Goal: Transaction & Acquisition: Download file/media

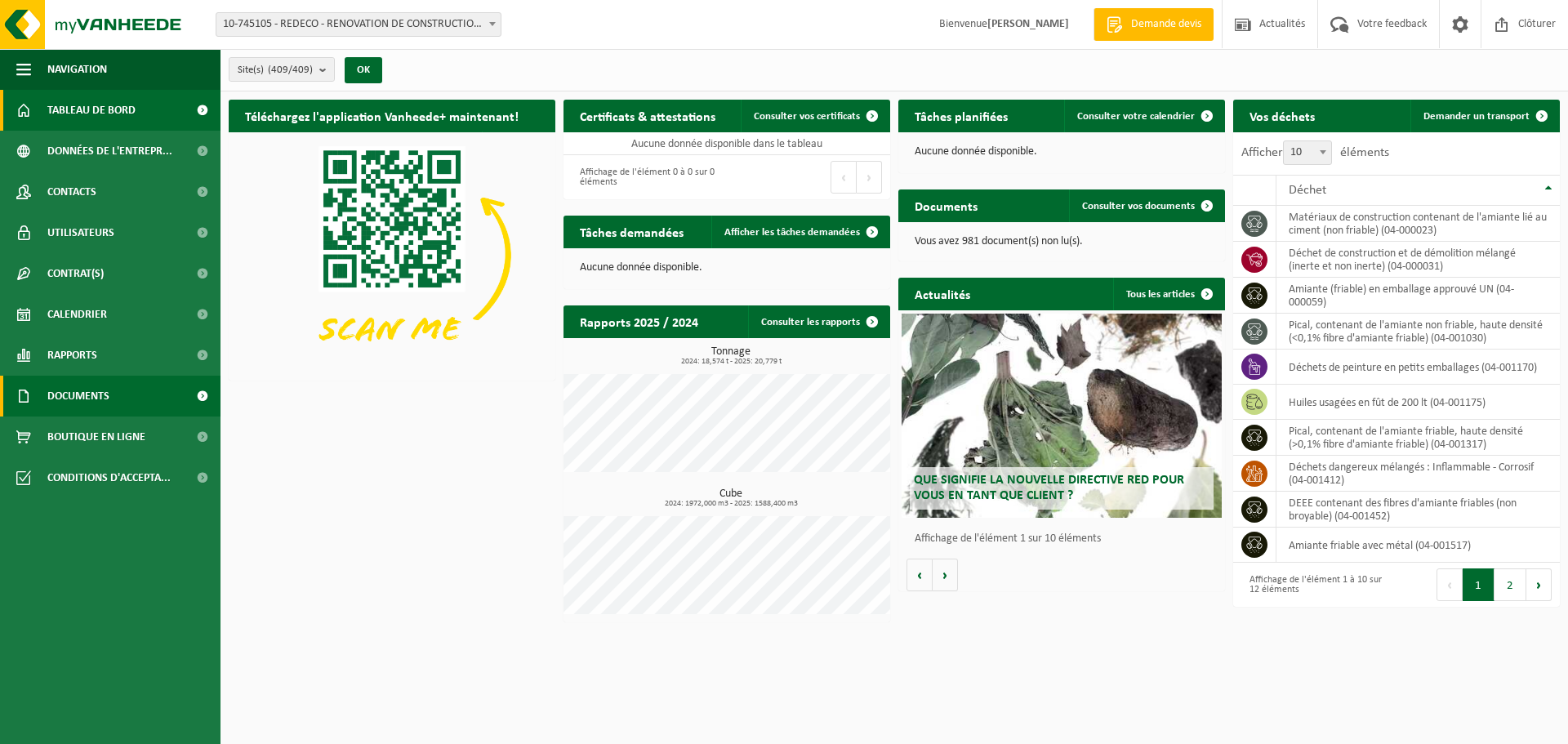
click at [153, 395] on link "Documents" at bounding box center [110, 396] width 220 height 41
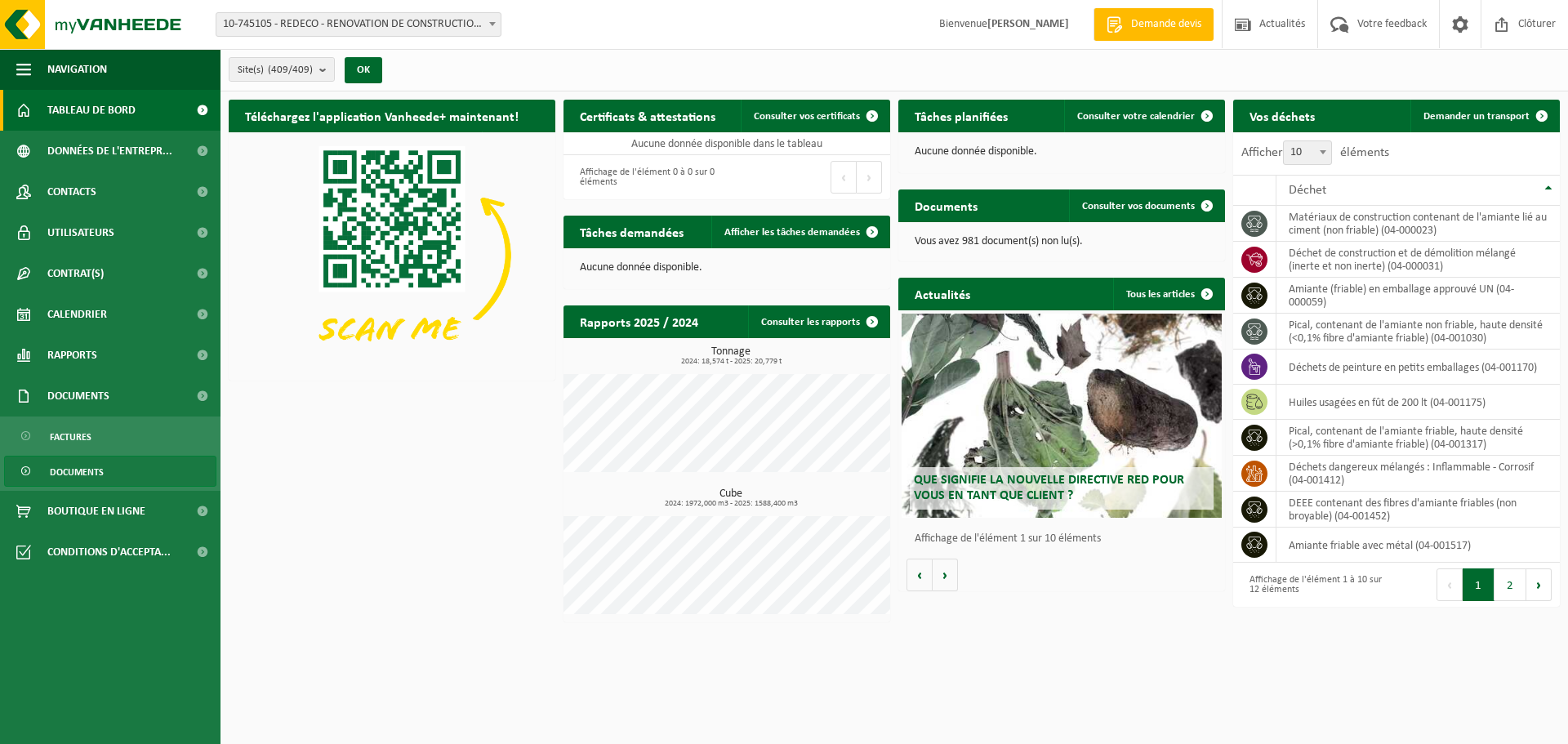
click at [132, 470] on link "Documents" at bounding box center [110, 471] width 213 height 31
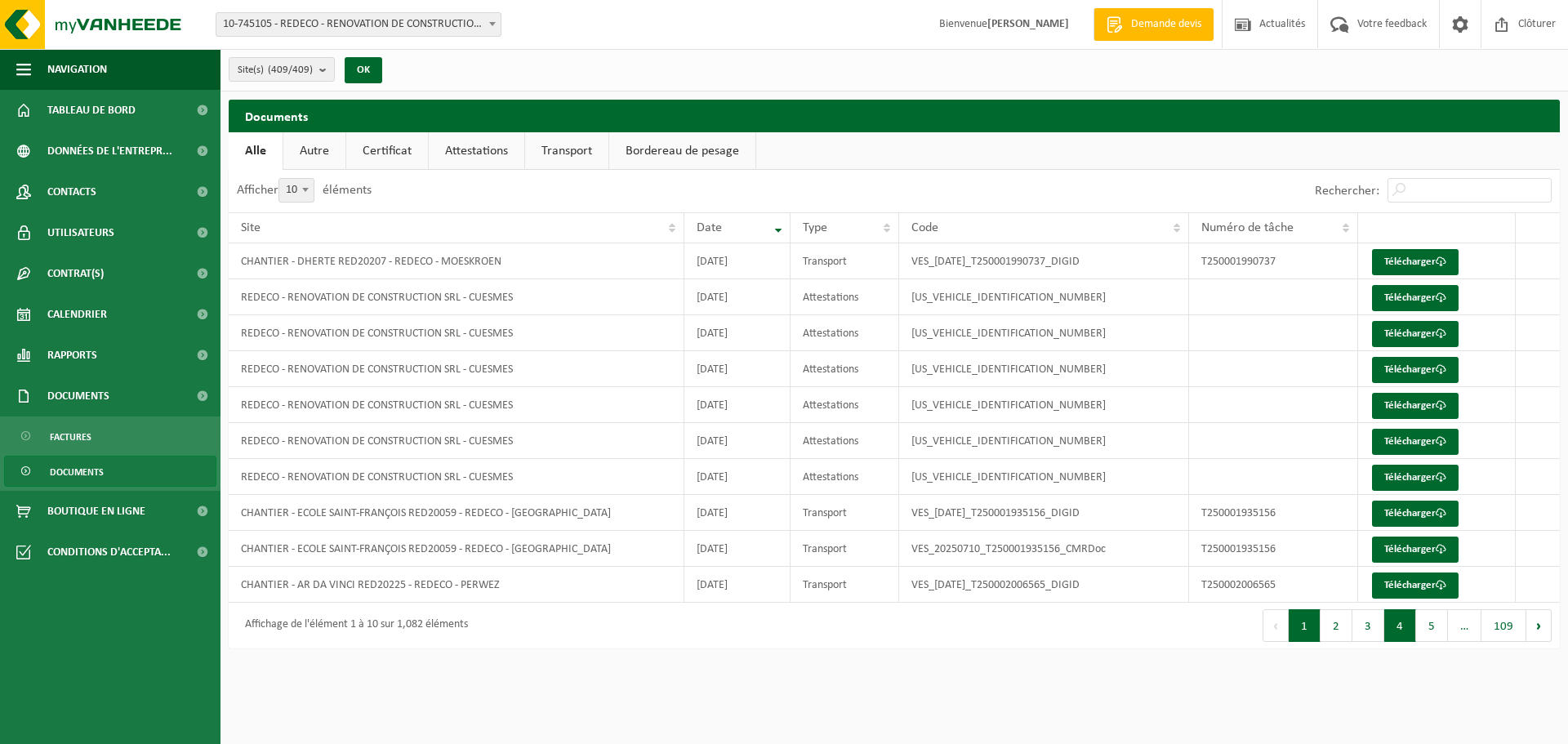
click at [1400, 630] on button "4" at bounding box center [1399, 625] width 32 height 32
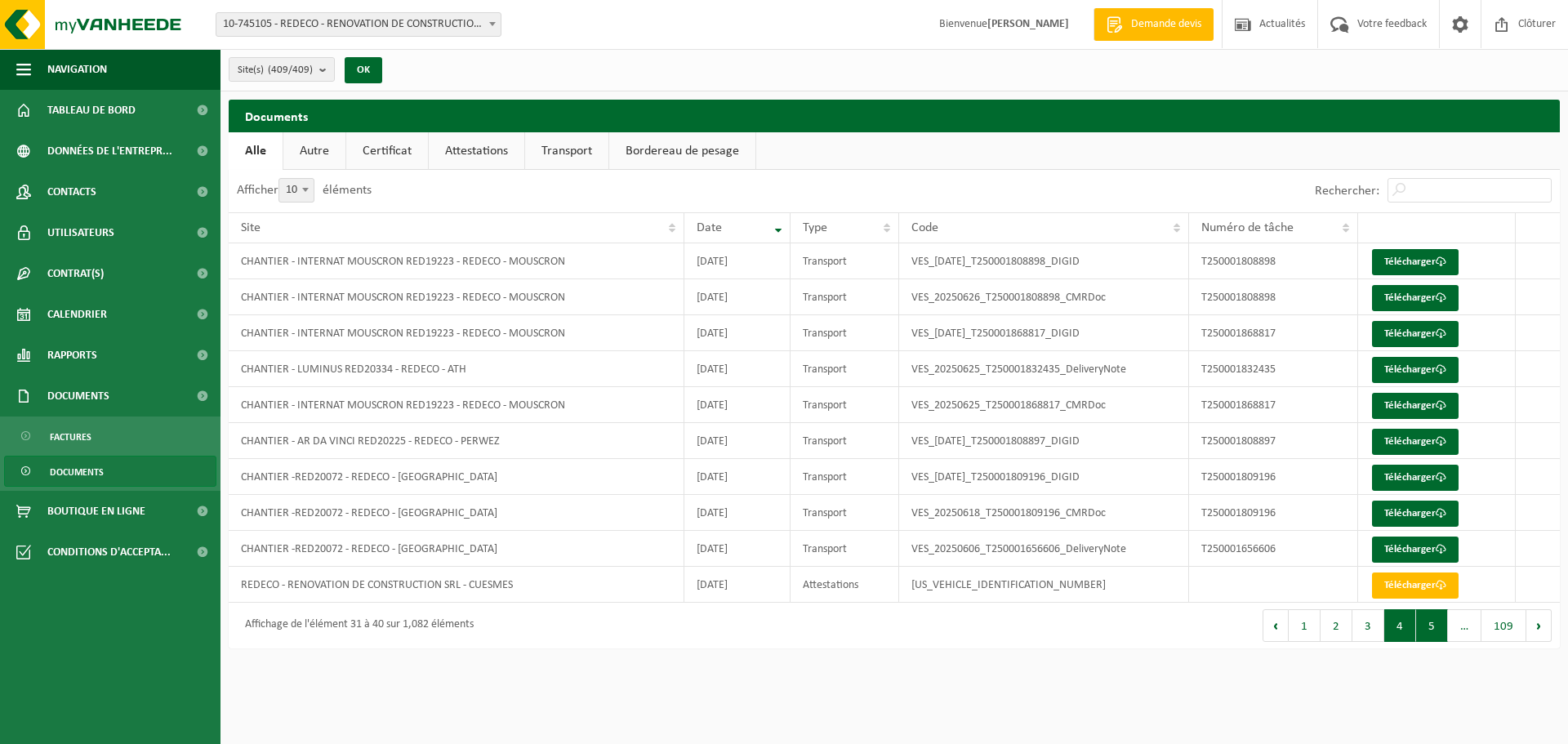
click at [1441, 624] on button "5" at bounding box center [1431, 625] width 32 height 32
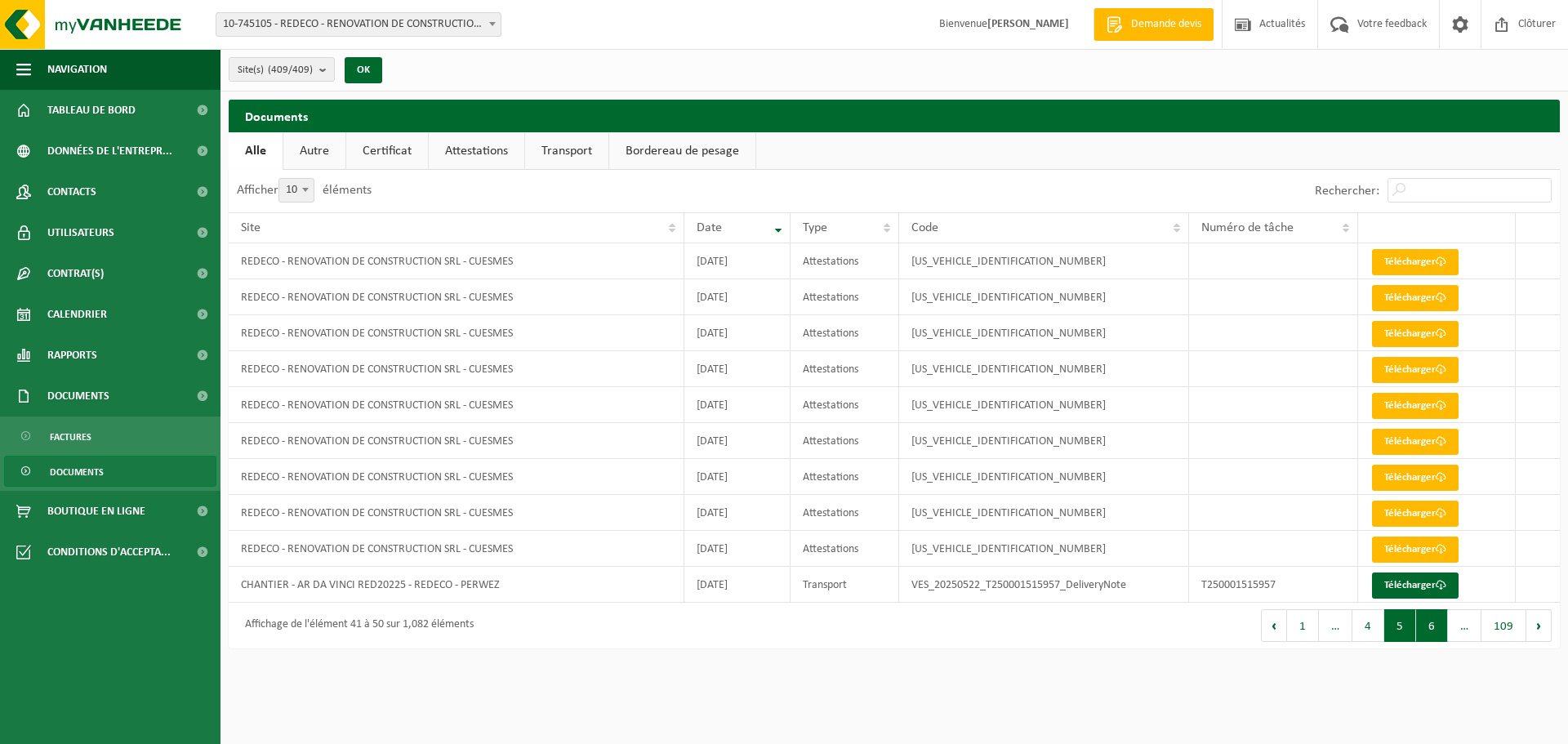
click at [1441, 623] on button "6" at bounding box center [1431, 625] width 32 height 32
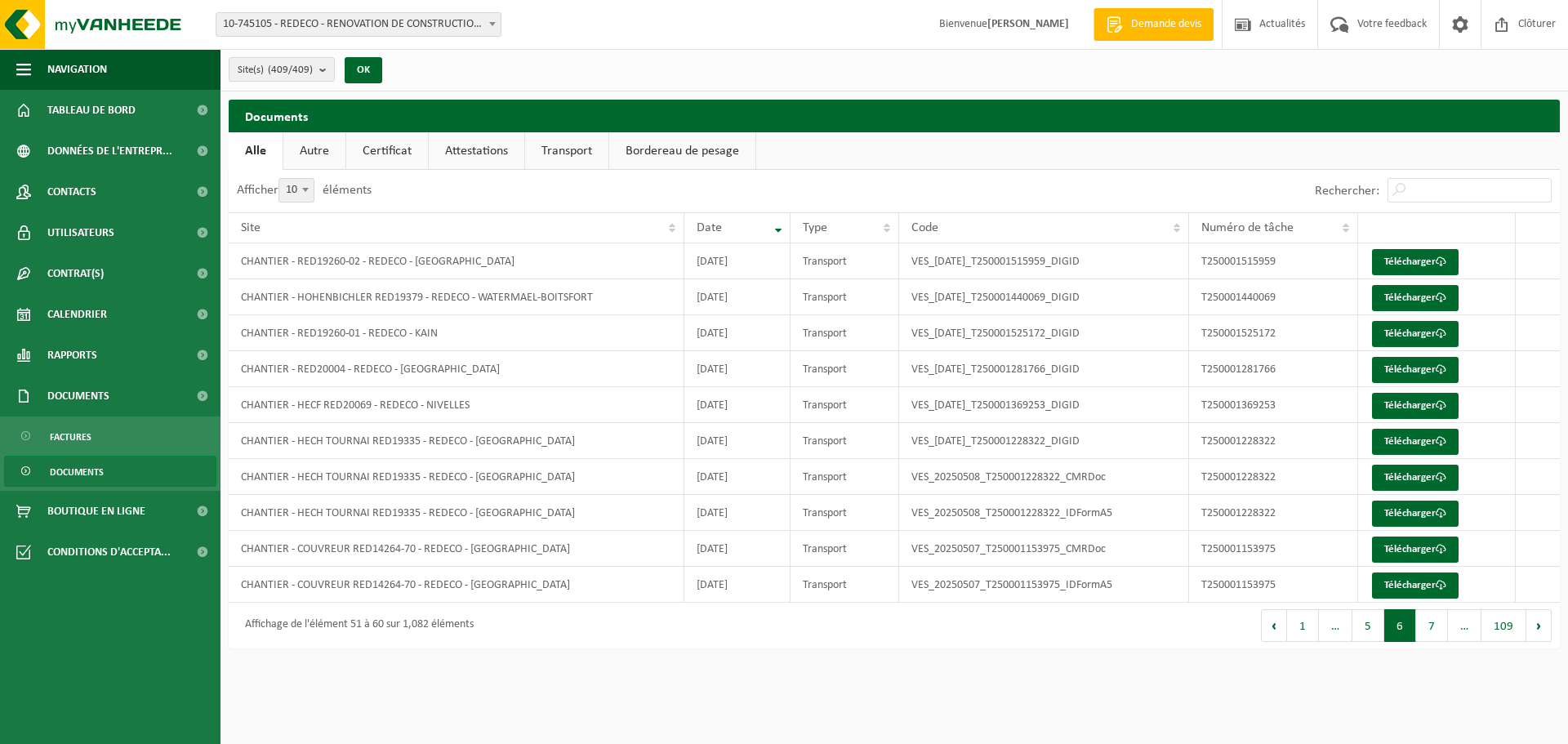
click at [1441, 623] on button "7" at bounding box center [1431, 625] width 32 height 32
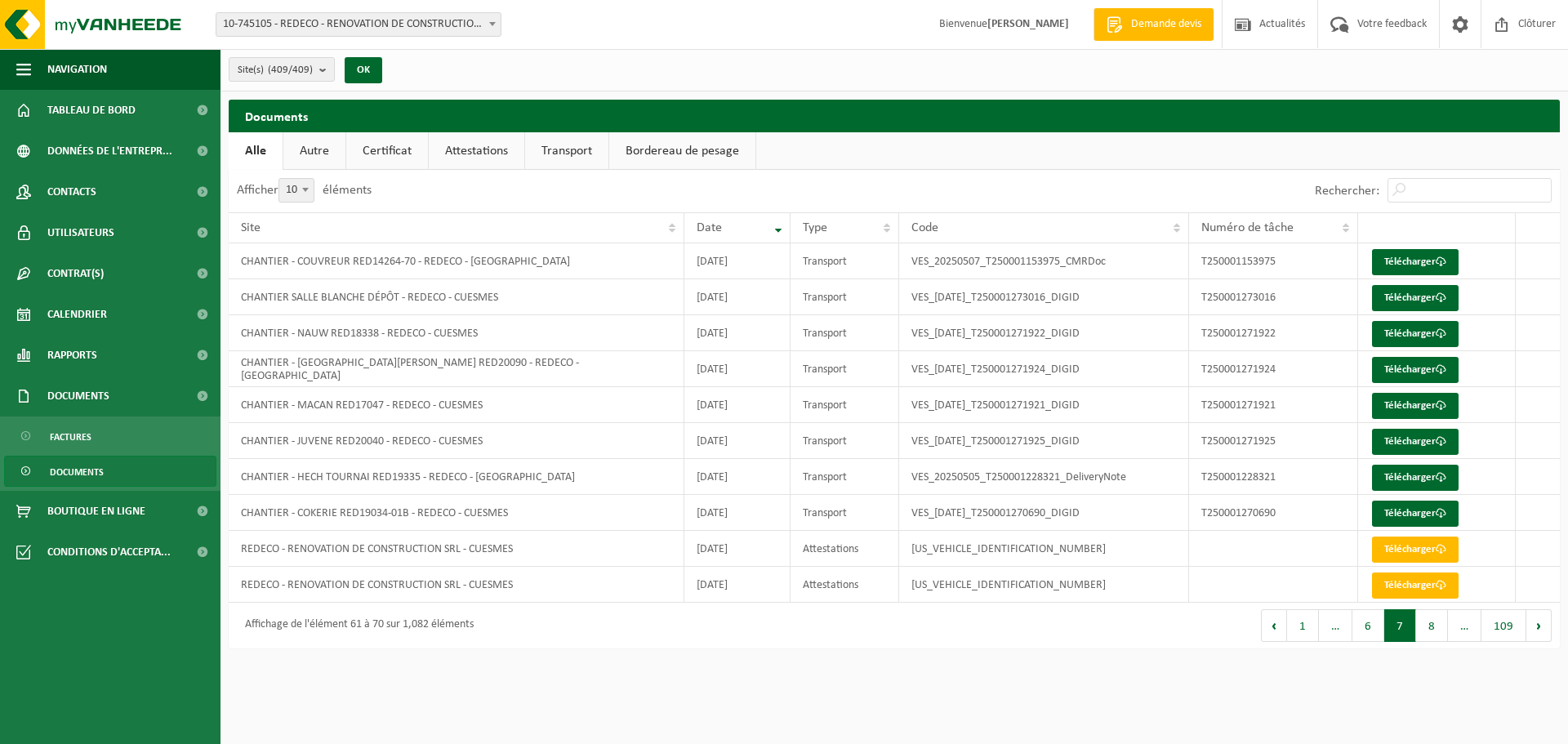
click at [1441, 623] on button "8" at bounding box center [1431, 625] width 32 height 32
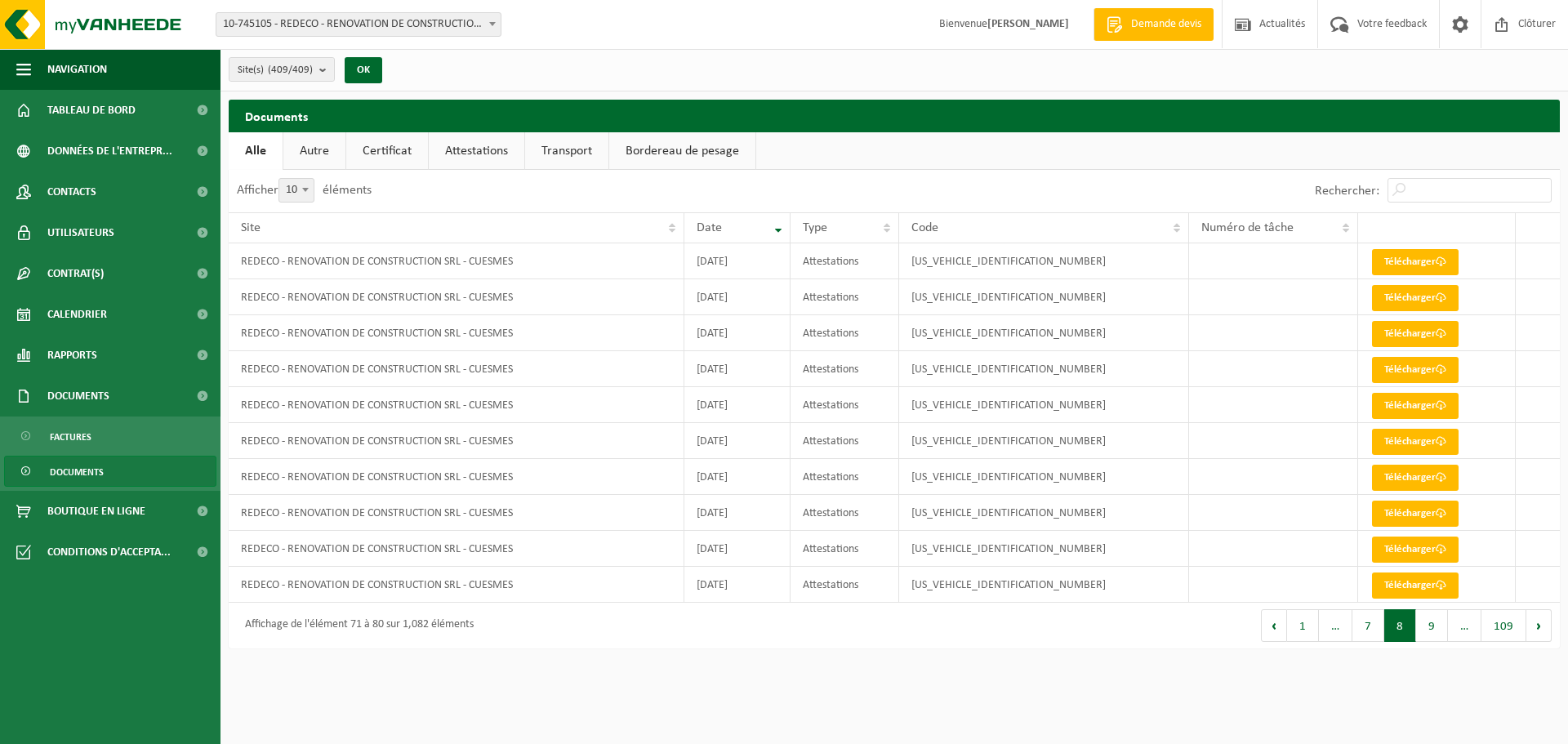
click at [1441, 623] on button "9" at bounding box center [1431, 625] width 32 height 32
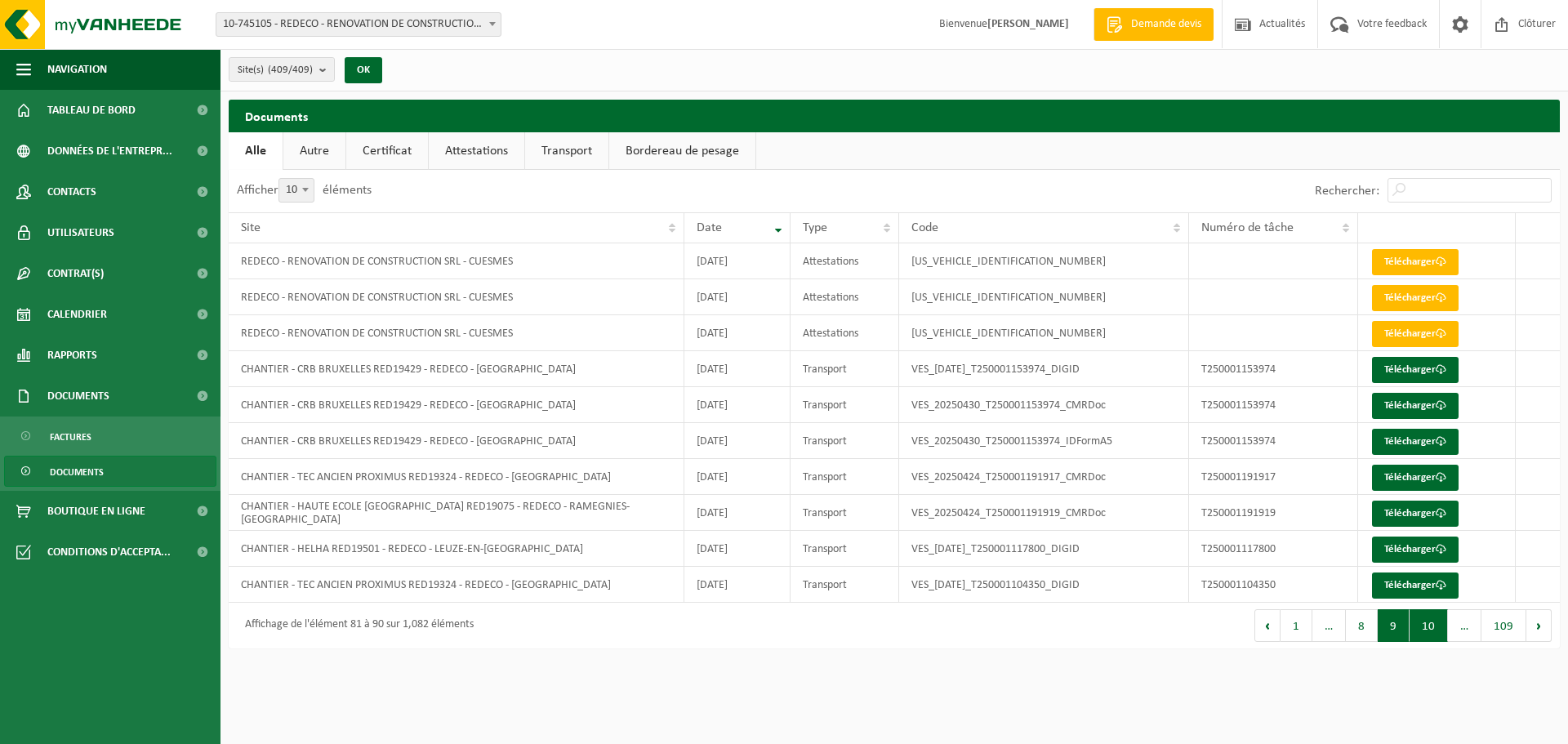
click at [1432, 634] on button "10" at bounding box center [1428, 625] width 38 height 32
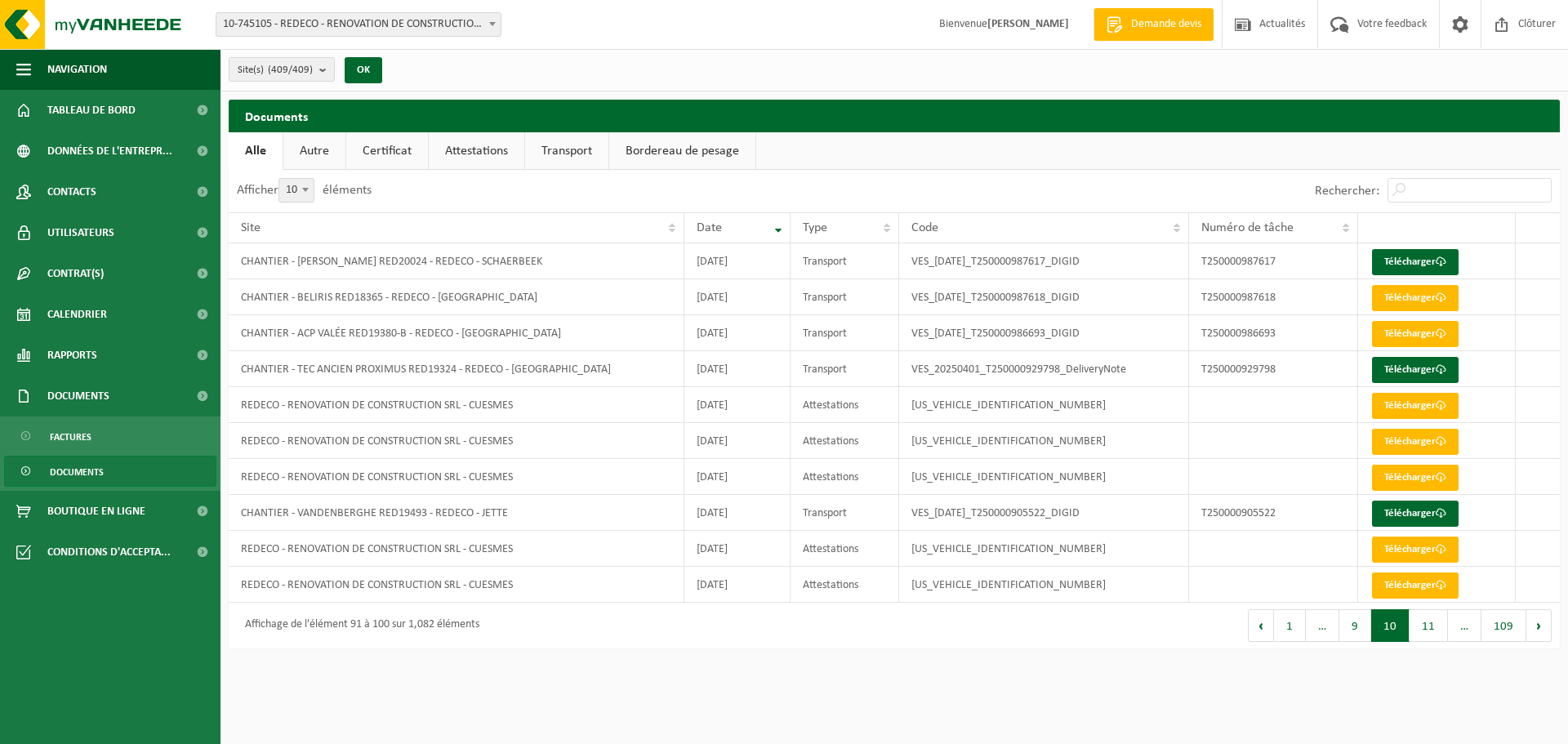
click at [1431, 634] on button "11" at bounding box center [1428, 625] width 38 height 32
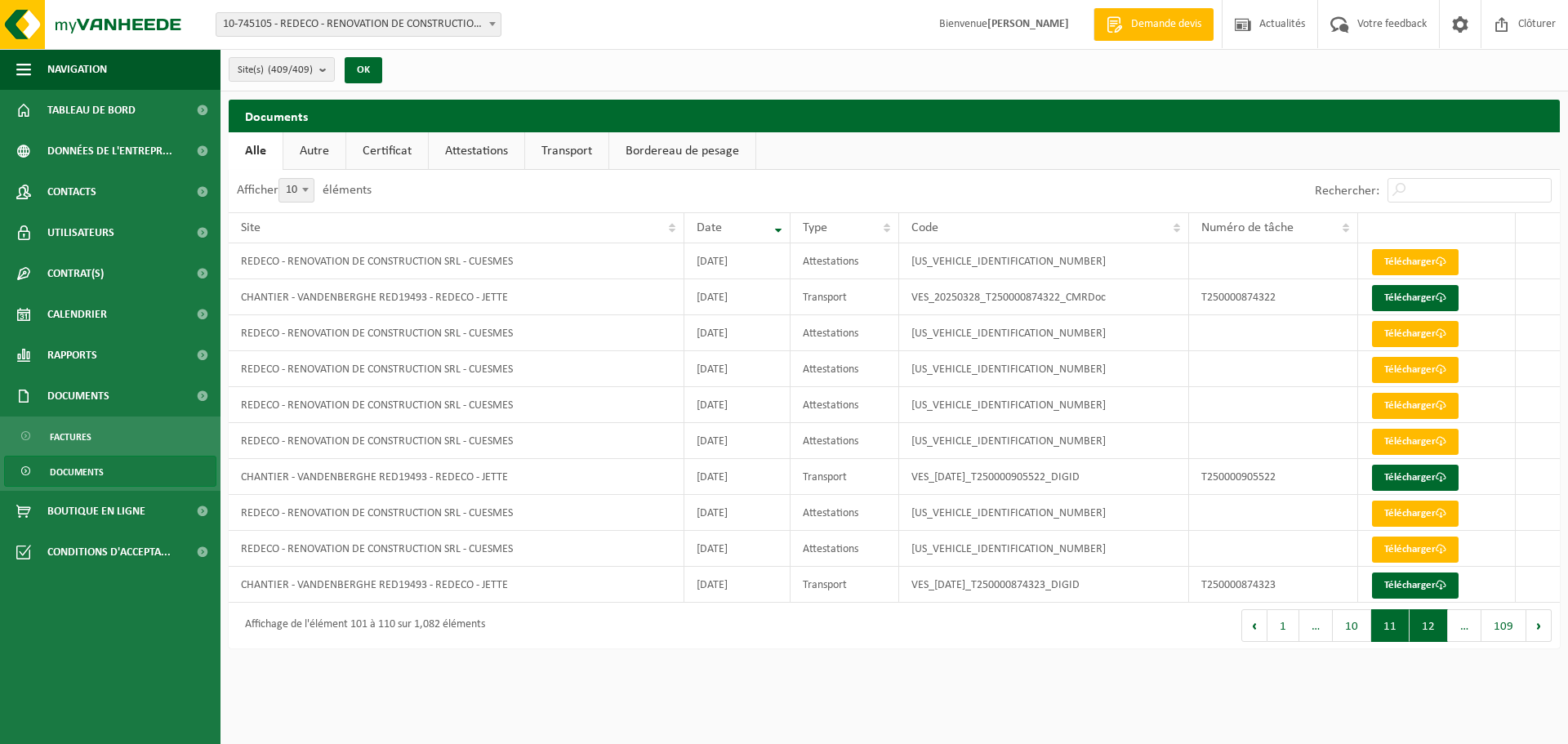
click at [1429, 630] on button "12" at bounding box center [1428, 625] width 38 height 32
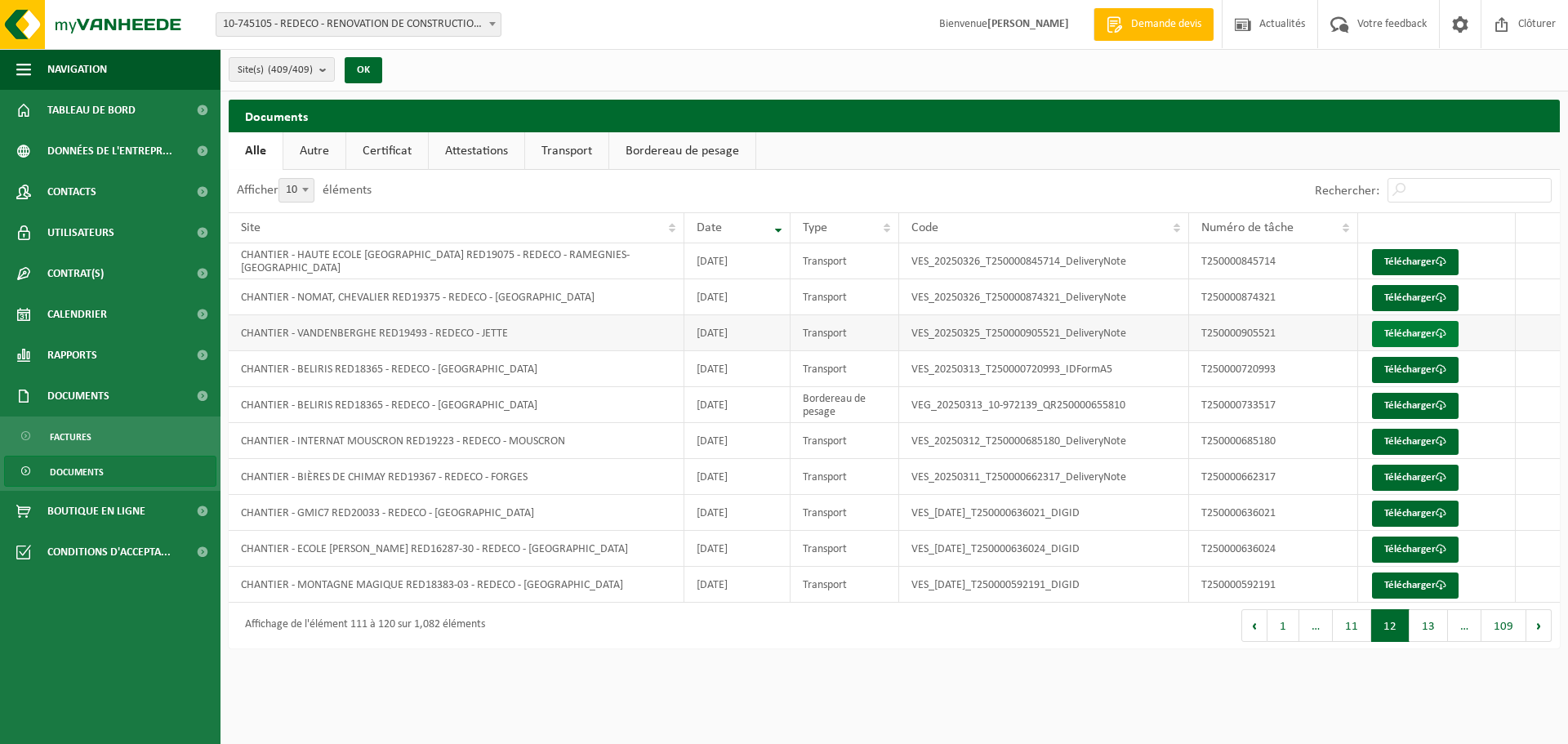
click at [1421, 330] on link "Télécharger" at bounding box center [1415, 333] width 87 height 26
click at [1365, 630] on button "11" at bounding box center [1352, 625] width 38 height 32
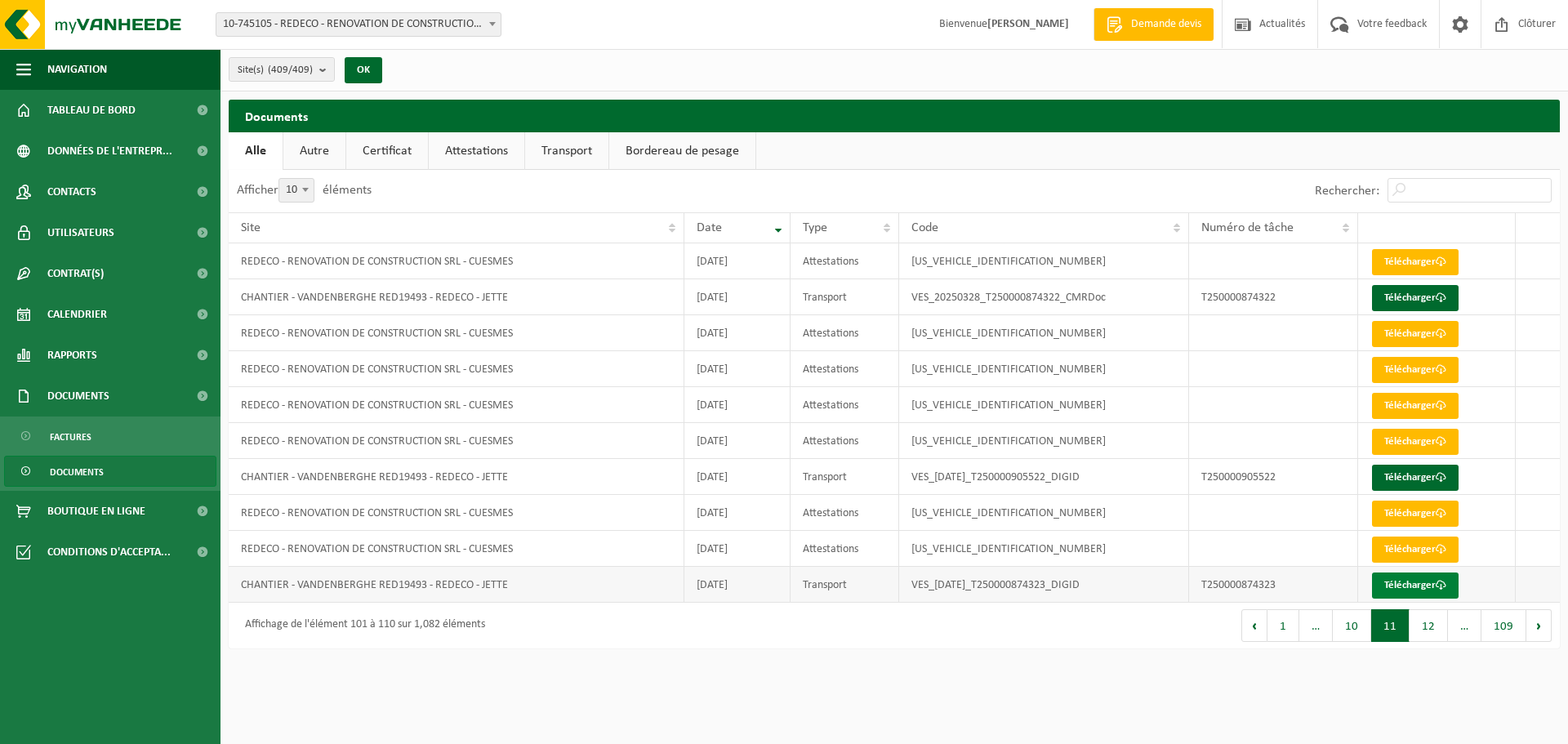
click at [1413, 586] on link "Télécharger" at bounding box center [1415, 585] width 87 height 26
click at [1435, 477] on link "Télécharger" at bounding box center [1415, 477] width 87 height 26
click at [1429, 296] on link "Télécharger" at bounding box center [1415, 297] width 87 height 26
click at [1347, 626] on button "10" at bounding box center [1352, 625] width 38 height 32
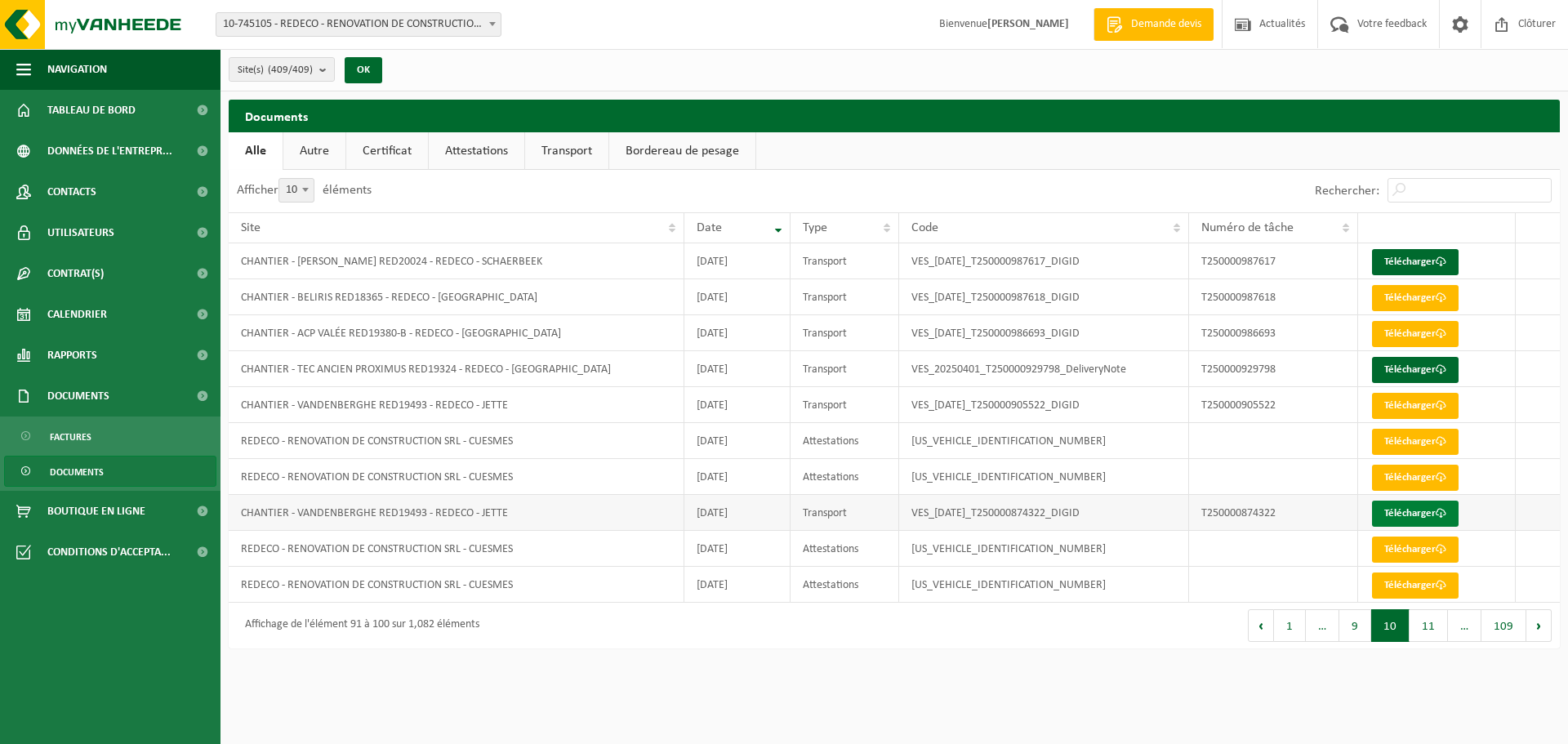
click at [1409, 517] on link "Télécharger" at bounding box center [1415, 513] width 87 height 26
click at [1401, 408] on link "Télécharger" at bounding box center [1415, 406] width 87 height 26
click at [1352, 624] on button "9" at bounding box center [1354, 625] width 32 height 32
